Goal: Information Seeking & Learning: Check status

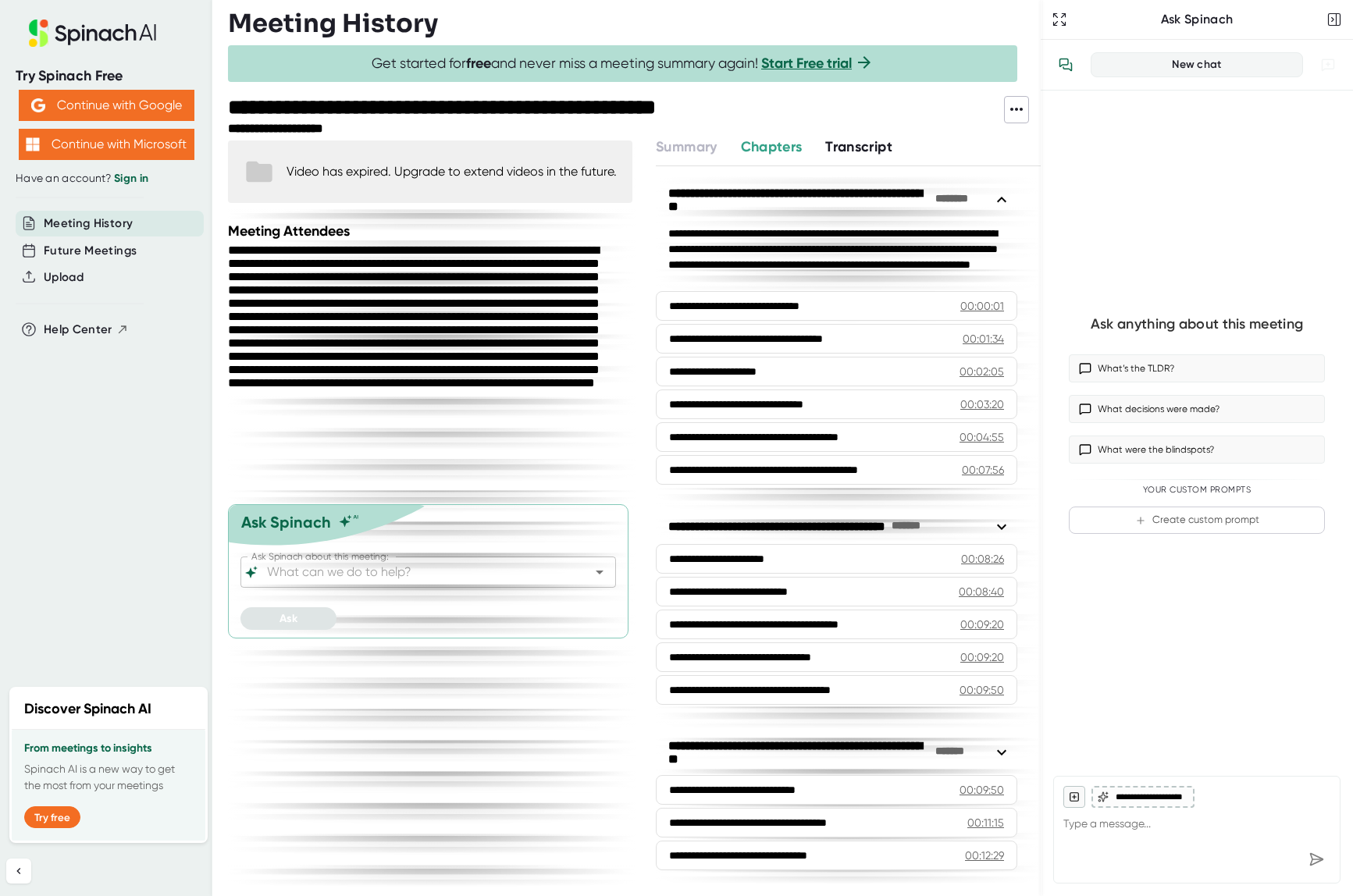
click at [104, 33] on icon at bounding box center [93, 33] width 209 height 27
click at [117, 219] on span "Meeting History" at bounding box center [87, 224] width 89 height 18
click at [96, 254] on span "Future Meetings" at bounding box center [89, 251] width 93 height 18
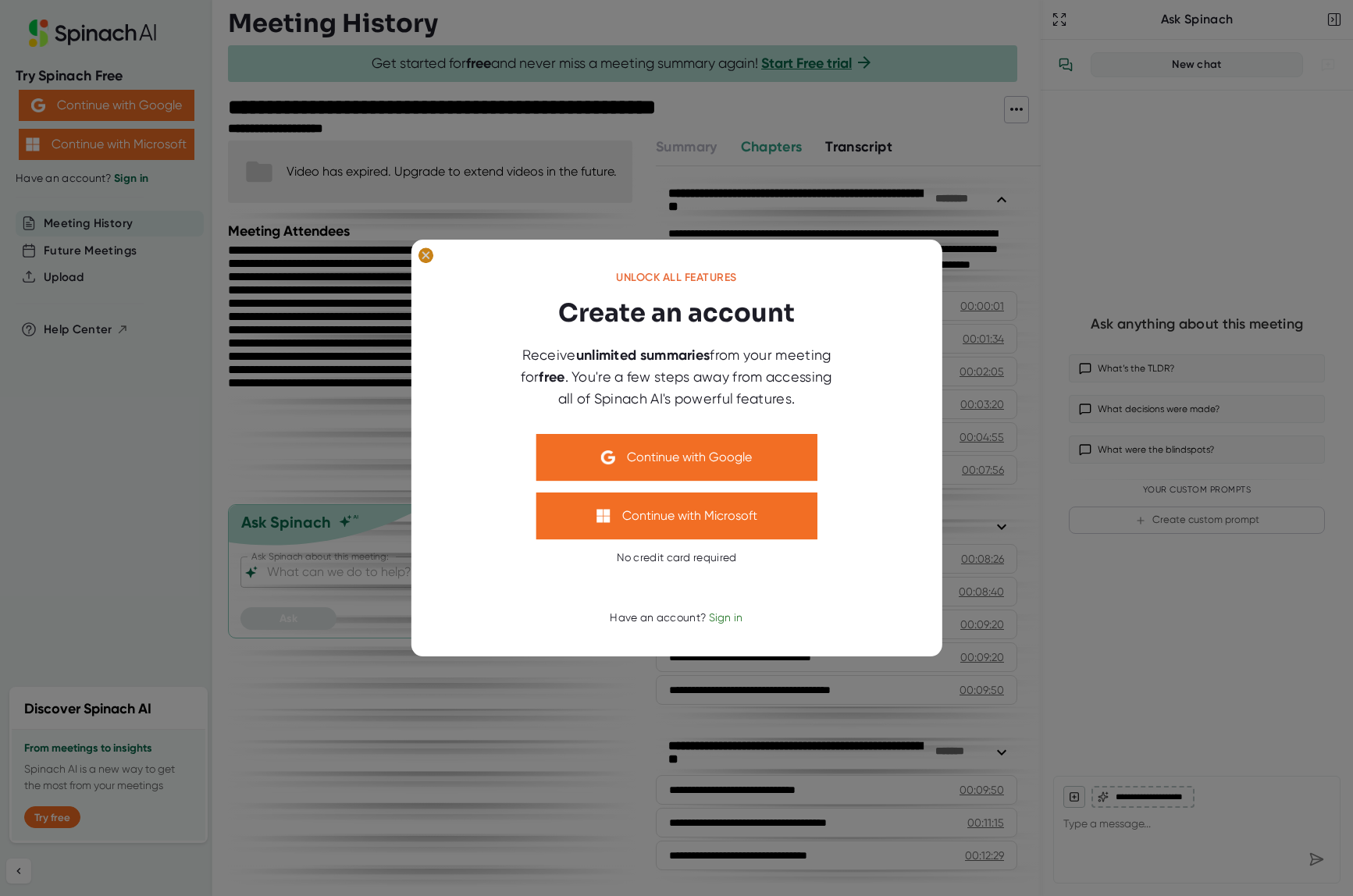
drag, startPoint x: 427, startPoint y: 254, endPoint x: 667, endPoint y: 159, distance: 258.1
click at [433, 251] on icon at bounding box center [426, 255] width 16 height 16
